Goal: Information Seeking & Learning: Learn about a topic

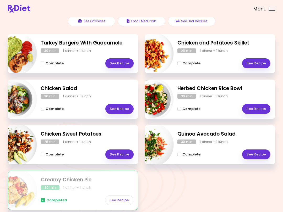
scroll to position [62, 0]
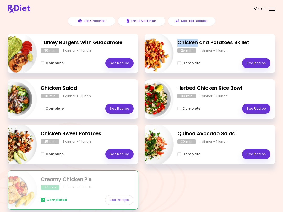
click at [280, 36] on div "Meal Plan [DATE] 0 breakfasts , 7 lunches & dinners 14 % completed See Grocerie…" at bounding box center [141, 86] width 283 height 296
click at [254, 155] on link "See Recipe" at bounding box center [256, 154] width 28 height 10
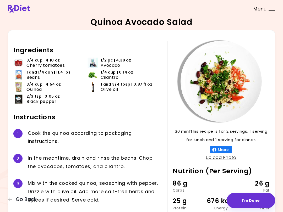
click at [265, 15] on header at bounding box center [141, 8] width 283 height 17
click at [275, 22] on div "Quinoa Avocado Salad 30 min 30 min | This recipe is for 2 servings, 1 serving f…" at bounding box center [141, 127] width 283 height 254
click at [275, 22] on div "Quinoa Avocado Salad 30 min 30 min | This recipe is for 2 servings, 1 serving f…" at bounding box center [141, 127] width 267 height 218
click at [274, 22] on div "Quinoa Avocado Salad 30 min 30 min | This recipe is for 2 servings, 1 serving f…" at bounding box center [141, 127] width 267 height 218
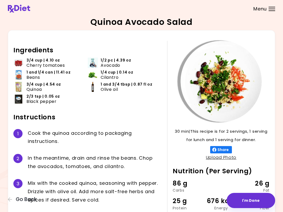
click at [264, 19] on div "Quinoa Avocado Salad 30 min 30 min | This recipe is for 2 servings, 1 serving f…" at bounding box center [141, 127] width 267 height 218
click at [4, 30] on div "Quinoa Avocado Salad 30 min 30 min | This recipe is for 2 servings, 1 serving f…" at bounding box center [141, 127] width 283 height 254
click at [18, 200] on span "Go Back" at bounding box center [26, 200] width 21 height 6
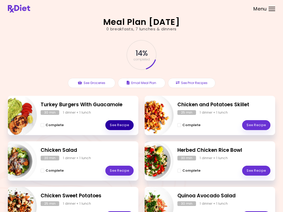
click at [119, 126] on link "See Recipe" at bounding box center [119, 125] width 28 height 10
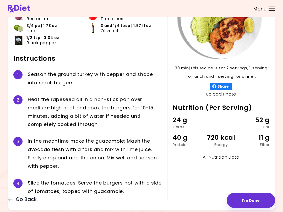
scroll to position [63, 0]
